Goal: Use online tool/utility: Utilize a website feature to perform a specific function

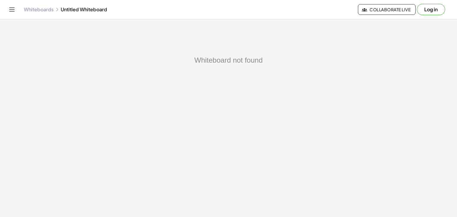
click at [45, 12] on link "Whiteboards" at bounding box center [39, 10] width 30 height 6
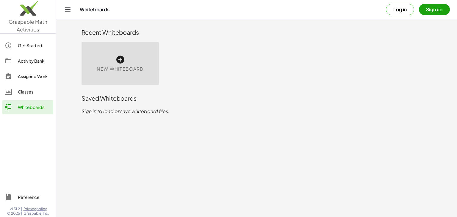
click at [118, 58] on icon at bounding box center [120, 60] width 10 height 10
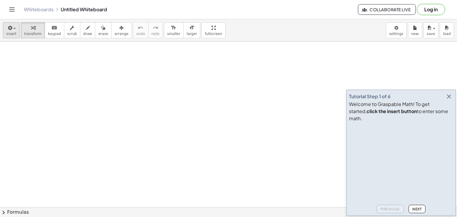
click at [12, 32] on span "insert" at bounding box center [11, 34] width 10 height 4
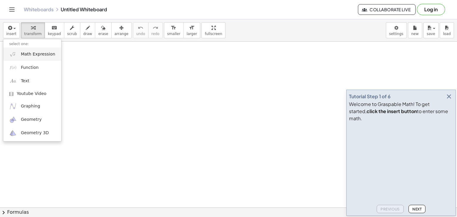
click at [39, 56] on span "Math Expression" at bounding box center [38, 54] width 34 height 6
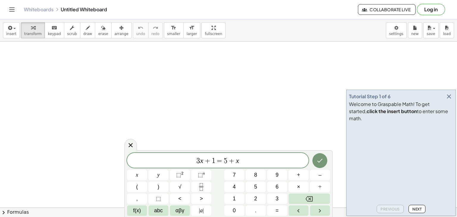
scroll to position [6, 0]
click at [319, 160] on icon "Done" at bounding box center [319, 160] width 7 height 7
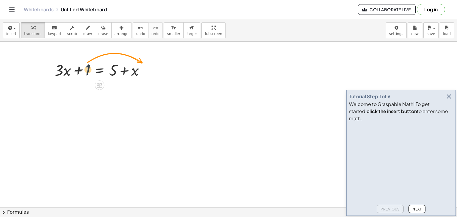
drag, startPoint x: 88, startPoint y: 68, endPoint x: 107, endPoint y: 58, distance: 21.2
click at [103, 58] on div "+ 1 + · 3 · x + 1 = + 5 + x" at bounding box center [100, 69] width 108 height 23
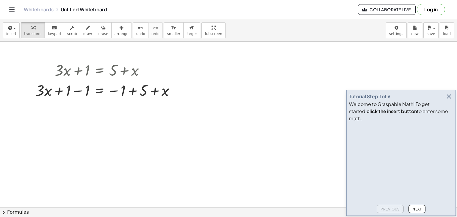
click at [185, 174] on div at bounding box center [228, 208] width 457 height 333
